Goal: Task Accomplishment & Management: Use online tool/utility

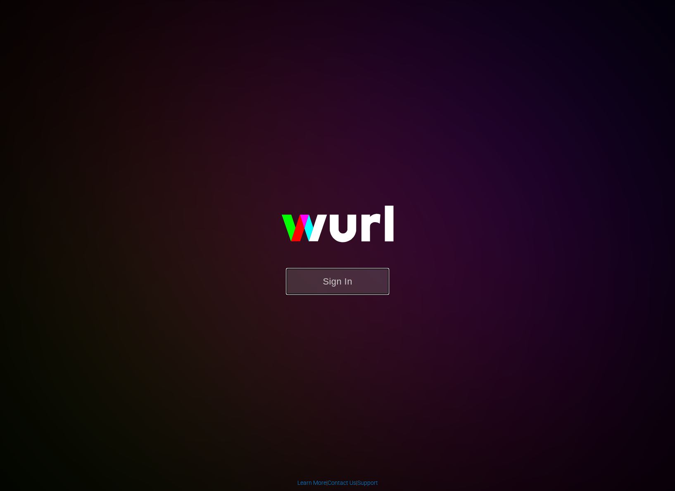
click at [379, 270] on button "Sign In" at bounding box center [337, 281] width 103 height 27
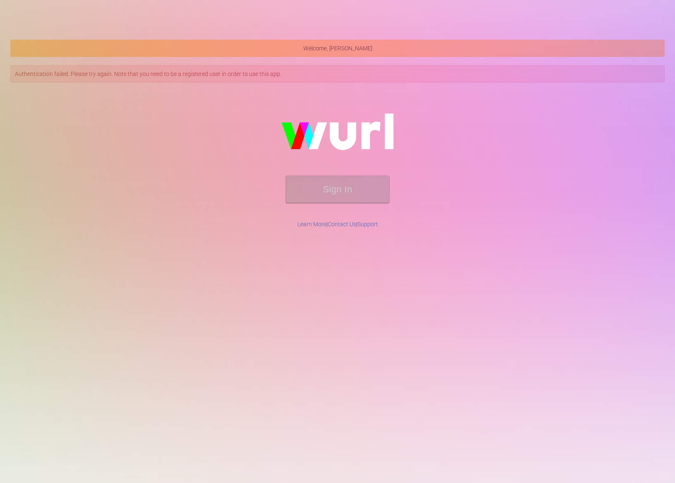
click at [236, 174] on div "Sign In" at bounding box center [337, 154] width 652 height 132
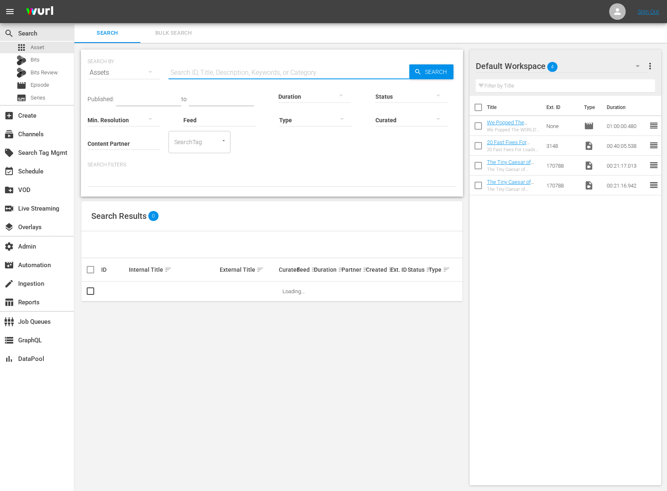
click at [188, 64] on input "text" at bounding box center [288, 73] width 241 height 20
paste input "74864822"
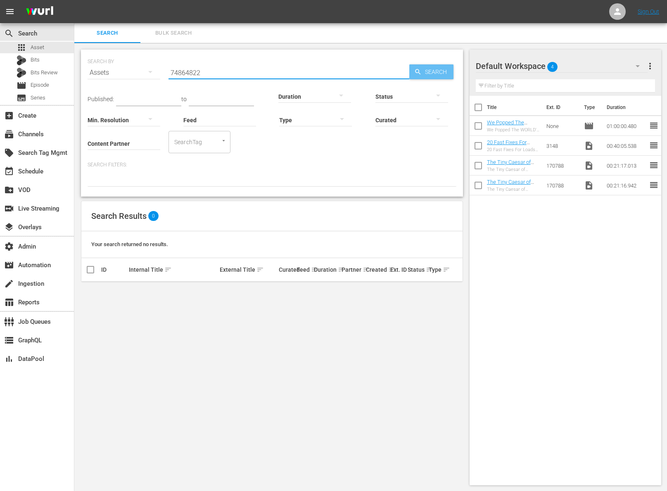
type input "74864822"
click at [442, 69] on span "Search" at bounding box center [438, 71] width 32 height 15
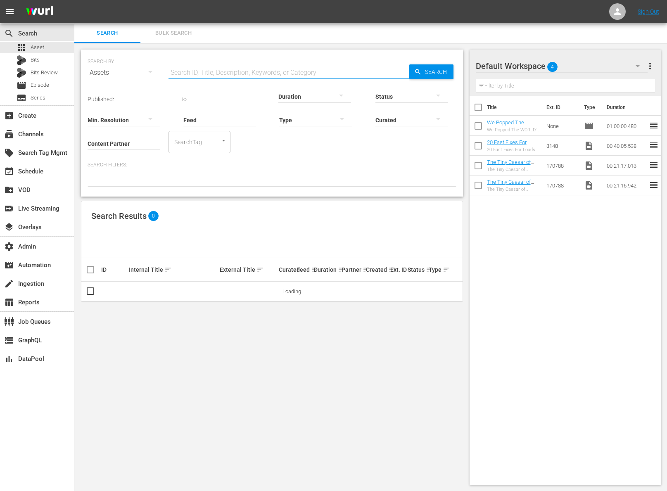
click at [252, 79] on input "text" at bounding box center [288, 73] width 241 height 20
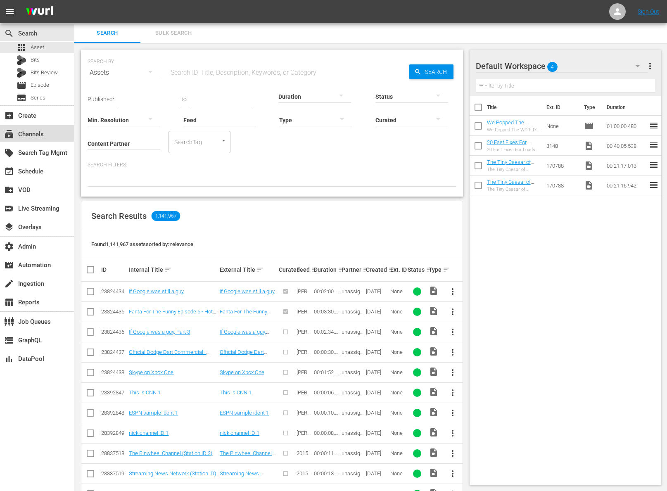
click at [38, 133] on div "subscriptions Channels" at bounding box center [23, 132] width 46 height 7
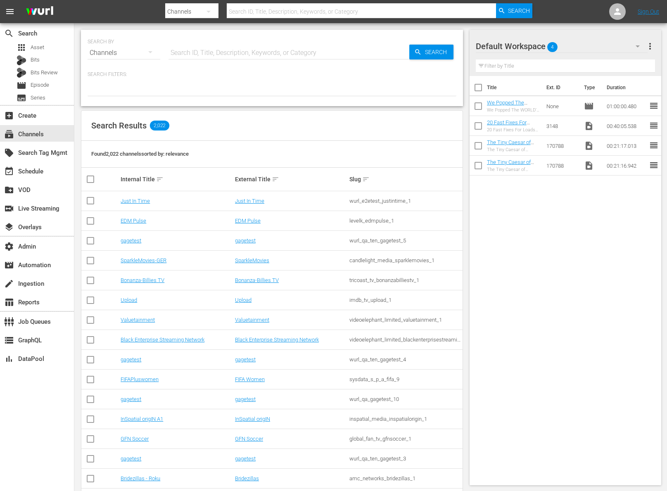
click at [239, 55] on input "text" at bounding box center [288, 53] width 241 height 20
type input "perfect game"
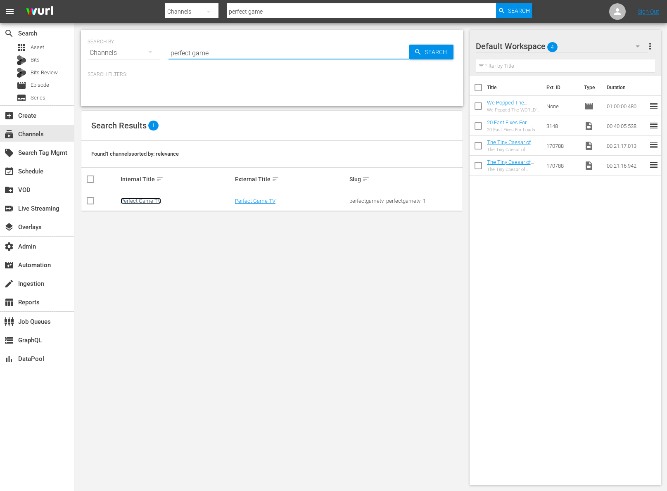
click at [153, 200] on link "Perfect Game TV" at bounding box center [141, 201] width 40 height 6
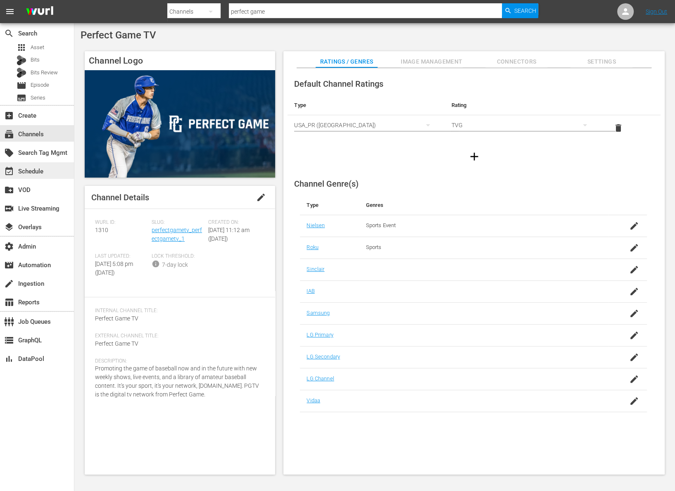
click at [39, 171] on div "event_available Schedule" at bounding box center [23, 169] width 46 height 7
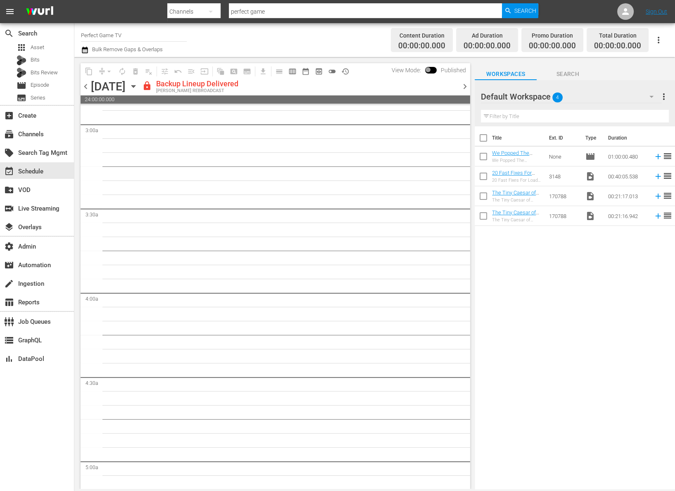
scroll to position [502, 0]
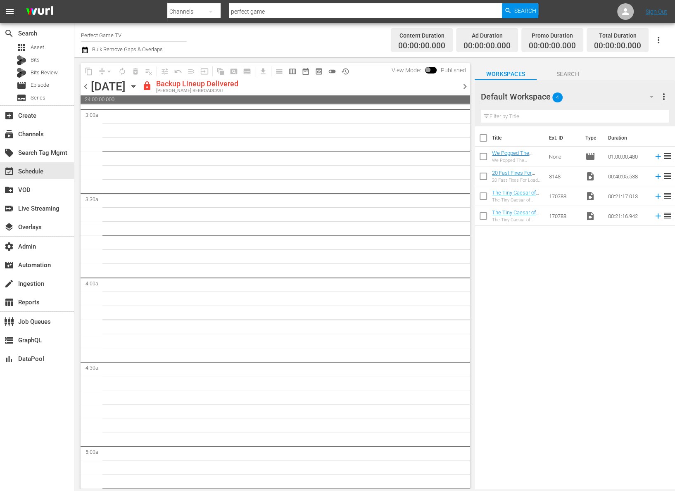
click at [429, 71] on span at bounding box center [431, 70] width 12 height 7
click at [432, 69] on span at bounding box center [431, 70] width 12 height 7
click at [429, 68] on span at bounding box center [431, 70] width 12 height 7
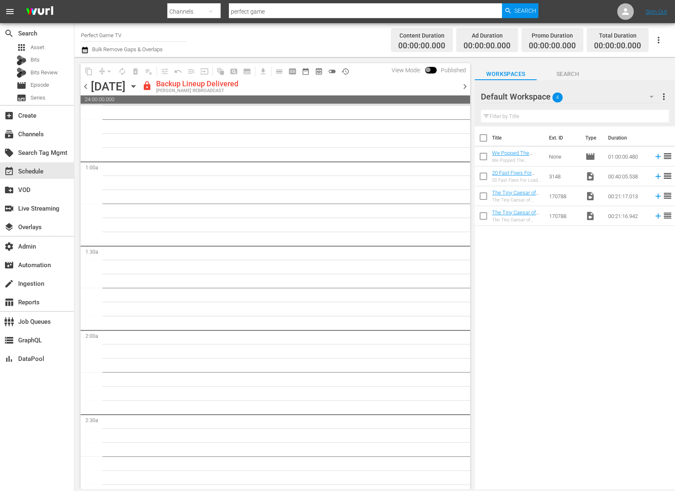
scroll to position [0, 0]
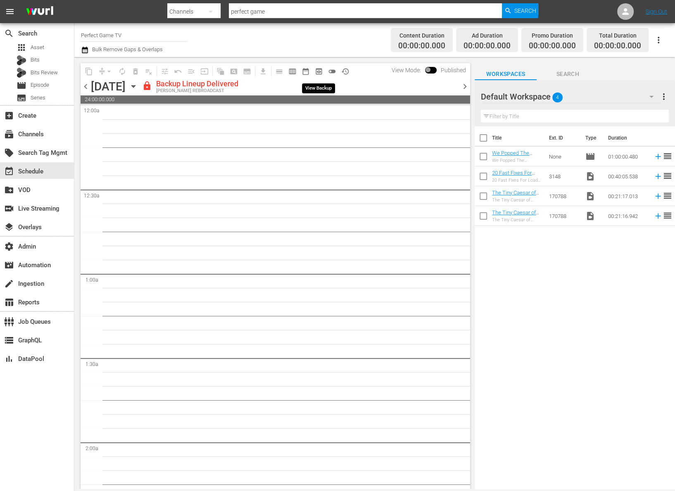
click at [322, 72] on span "preview_outlined" at bounding box center [319, 71] width 8 height 8
